Goal: Information Seeking & Learning: Understand process/instructions

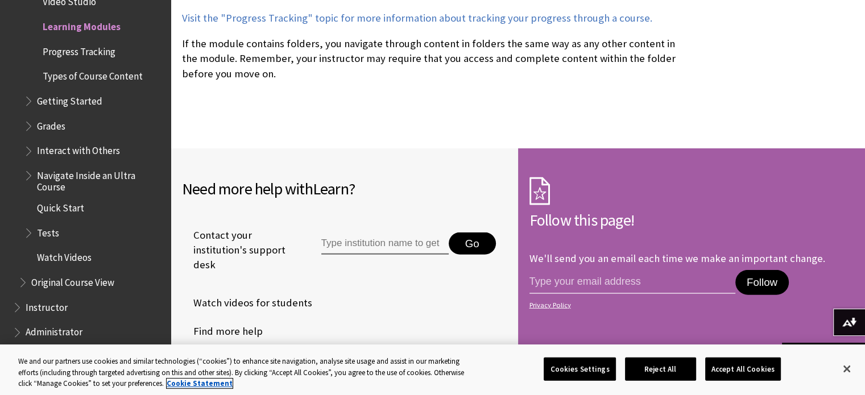
scroll to position [3255, 0]
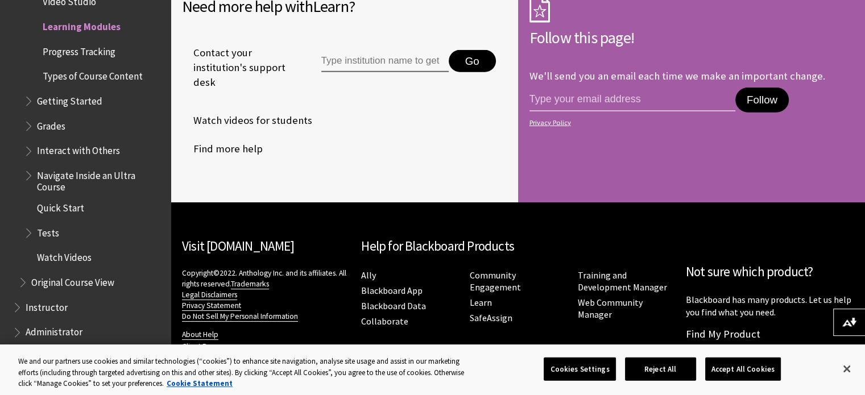
click at [46, 311] on span "Instructor" at bounding box center [47, 305] width 42 height 15
click at [22, 309] on span "Book outline for Blackboard Learn Help" at bounding box center [19, 305] width 12 height 14
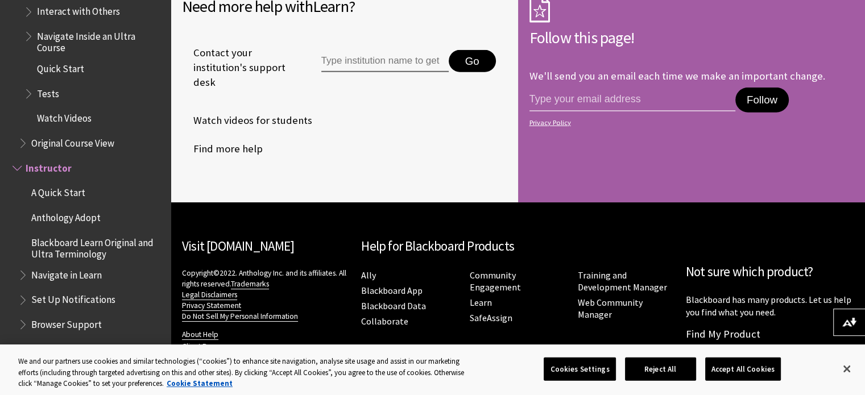
scroll to position [1746, 0]
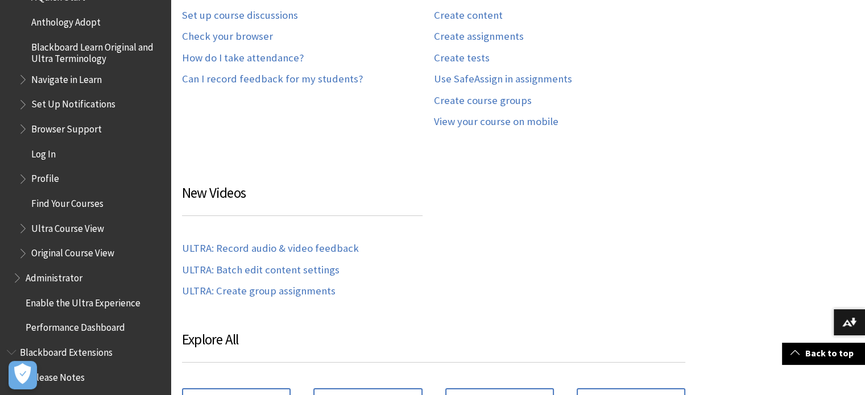
scroll to position [1178, 0]
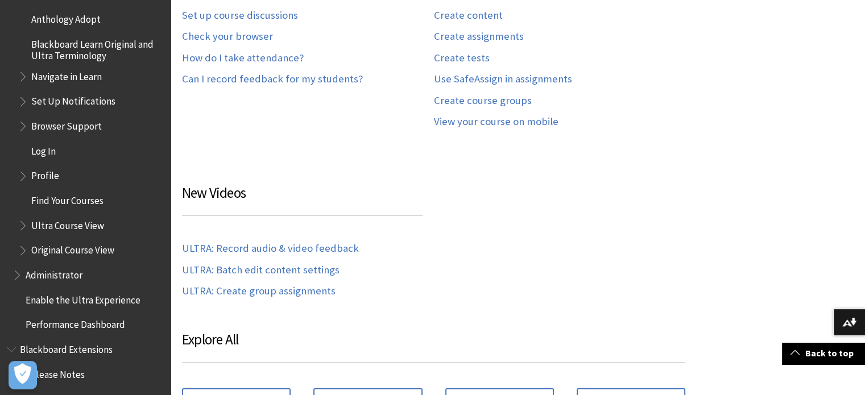
click at [64, 202] on span "Find Your Courses" at bounding box center [67, 198] width 72 height 15
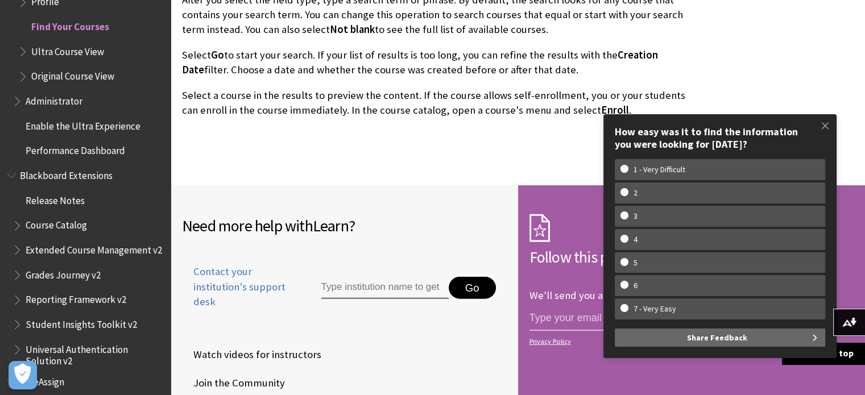
scroll to position [3129, 0]
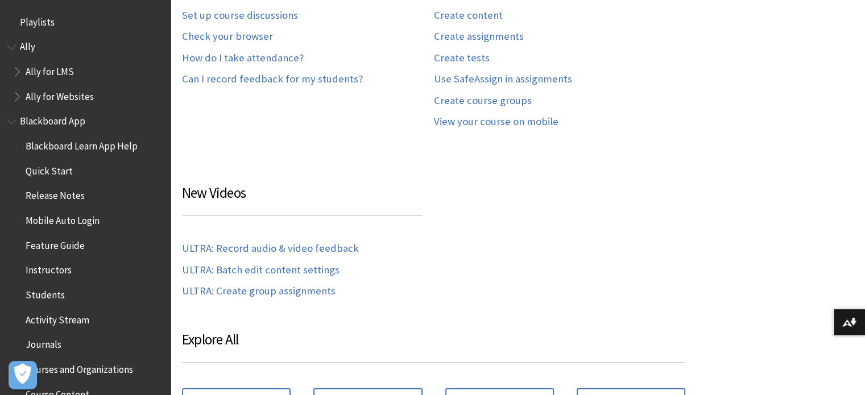
scroll to position [1121, 0]
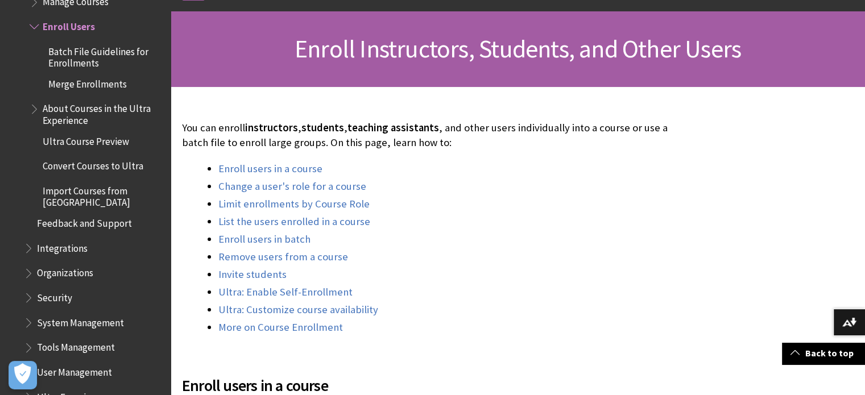
scroll to position [171, 0]
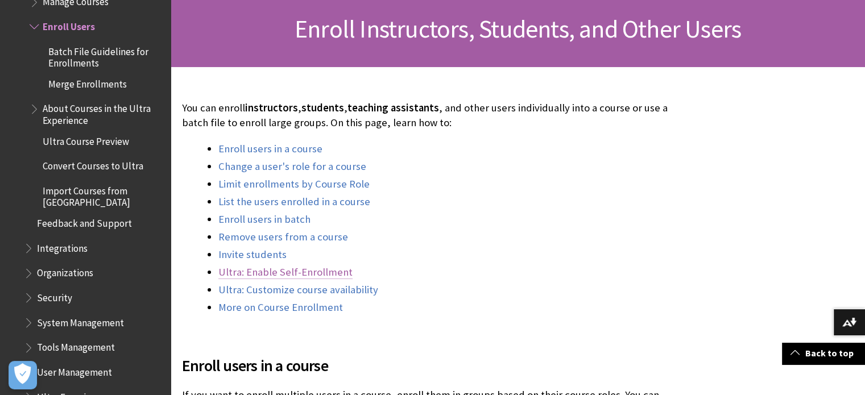
click at [303, 273] on link "Ultra: Enable Self-Enrollment" at bounding box center [285, 273] width 134 height 14
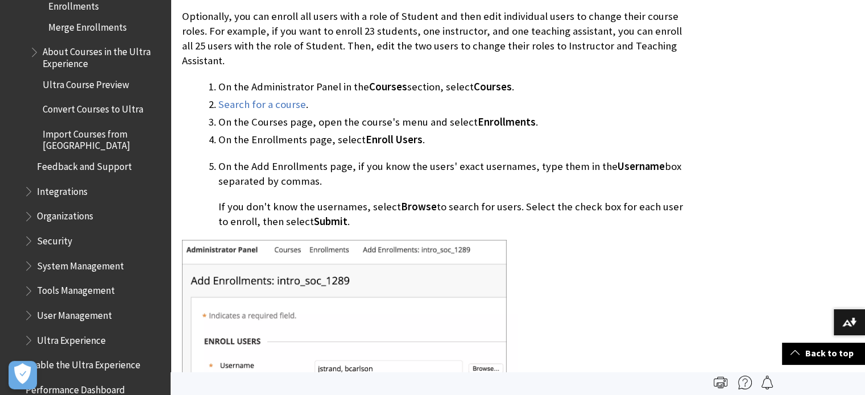
scroll to position [603, 0]
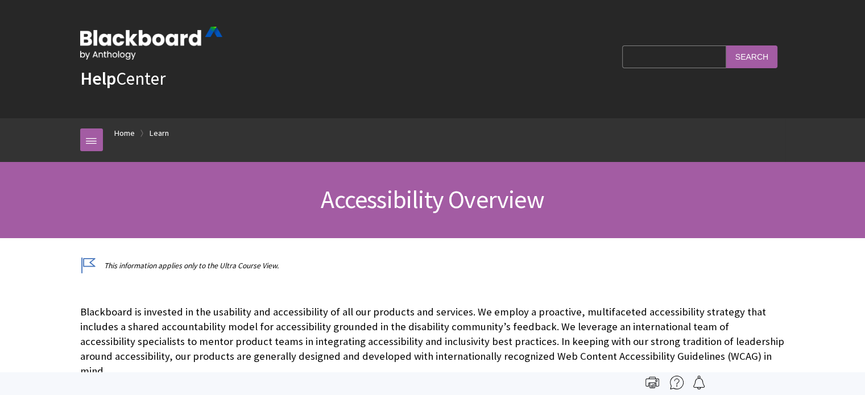
scroll to position [989, 0]
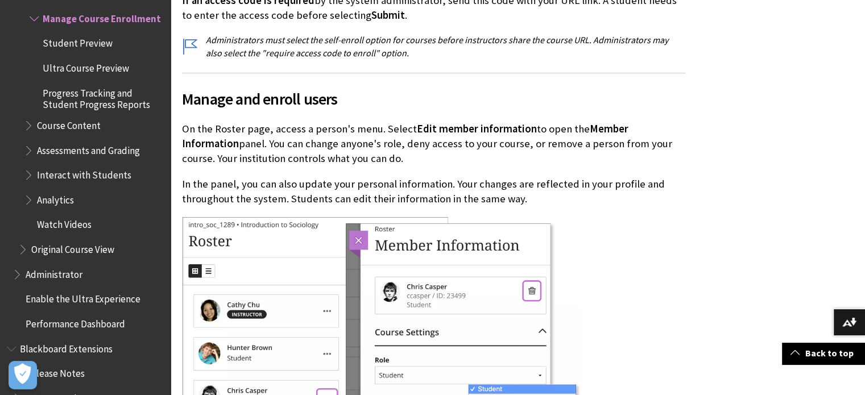
scroll to position [569, 0]
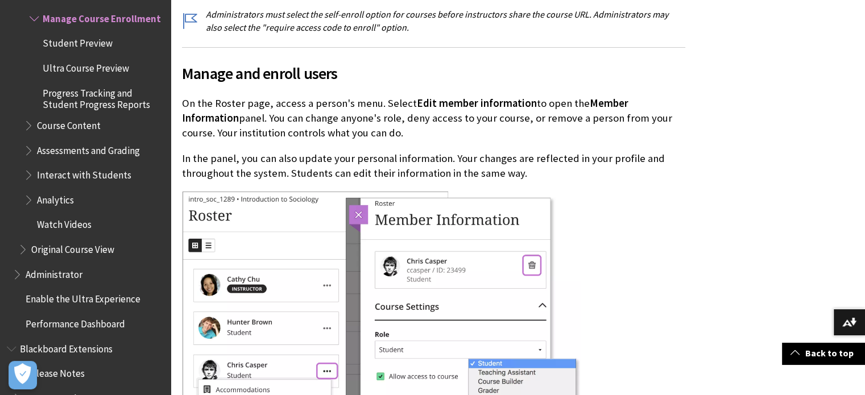
drag, startPoint x: 349, startPoint y: 116, endPoint x: 330, endPoint y: 119, distance: 19.0
click at [330, 119] on p "On the Roster page, access a person's menu. Select Edit member information to o…" at bounding box center [434, 118] width 504 height 45
click at [334, 121] on p "On the Roster page, access a person's menu. Select Edit member information to o…" at bounding box center [434, 118] width 504 height 45
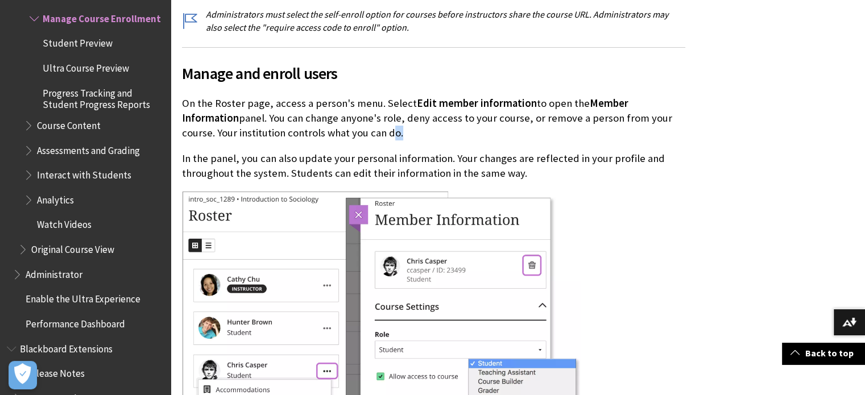
click at [331, 121] on p "On the Roster page, access a person's menu. Select Edit member information to o…" at bounding box center [434, 118] width 504 height 45
click at [334, 118] on p "On the Roster page, access a person's menu. Select Edit member information to o…" at bounding box center [434, 118] width 504 height 45
click at [337, 118] on p "On the Roster page, access a person's menu. Select Edit member information to o…" at bounding box center [434, 118] width 504 height 45
click at [341, 121] on p "On the Roster page, access a person's menu. Select Edit member information to o…" at bounding box center [434, 118] width 504 height 45
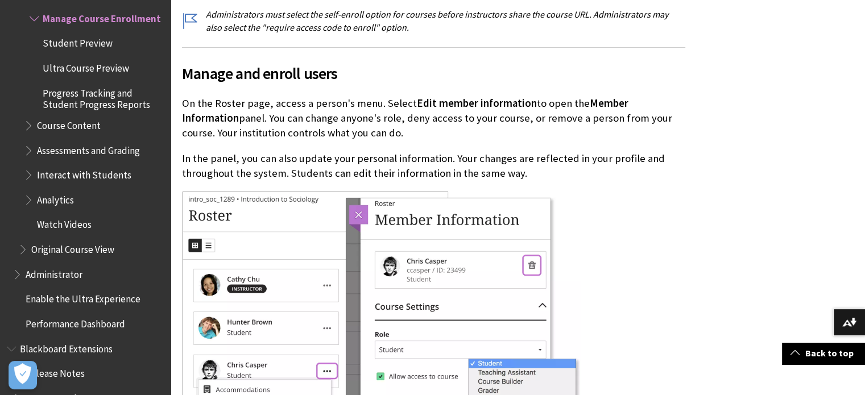
click at [341, 120] on p "On the Roster page, access a person's menu. Select Edit member information to o…" at bounding box center [434, 118] width 504 height 45
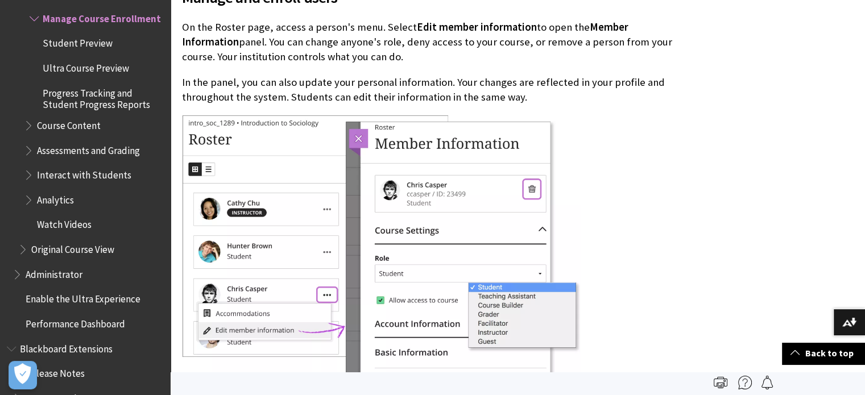
scroll to position [626, 0]
